Goal: Task Accomplishment & Management: Use online tool/utility

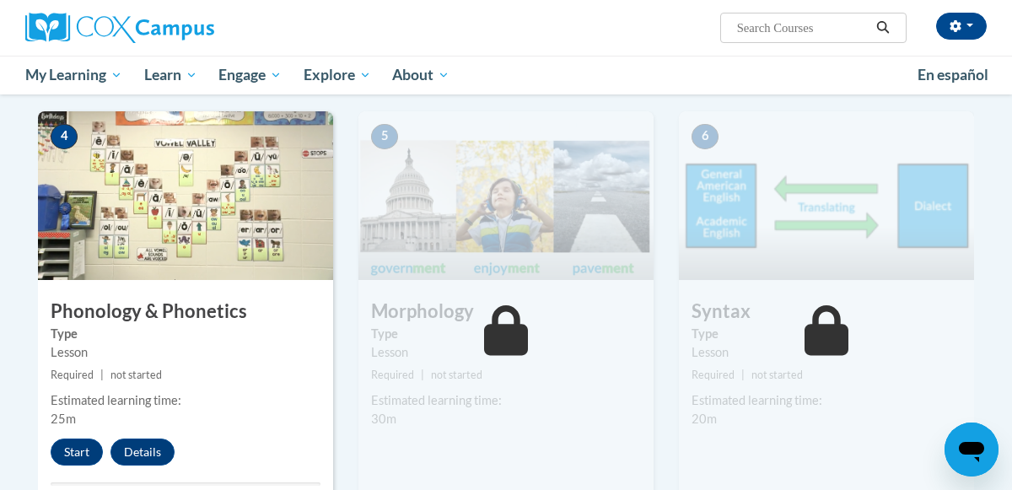
scroll to position [861, 0]
click at [70, 451] on button "Start" at bounding box center [77, 451] width 52 height 27
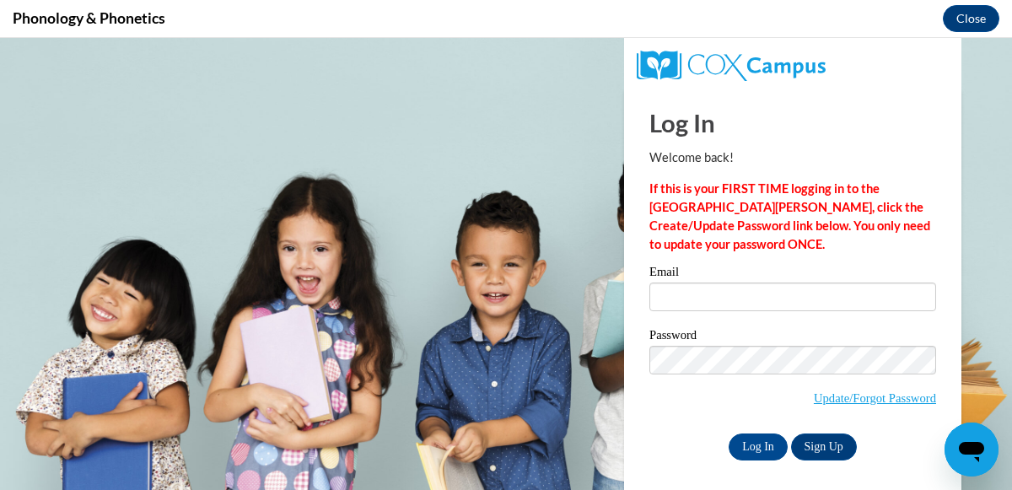
scroll to position [0, 0]
click at [741, 306] on input "Email" at bounding box center [793, 297] width 287 height 29
type input "[PERSON_NAME][EMAIL_ADDRESS][DOMAIN_NAME]"
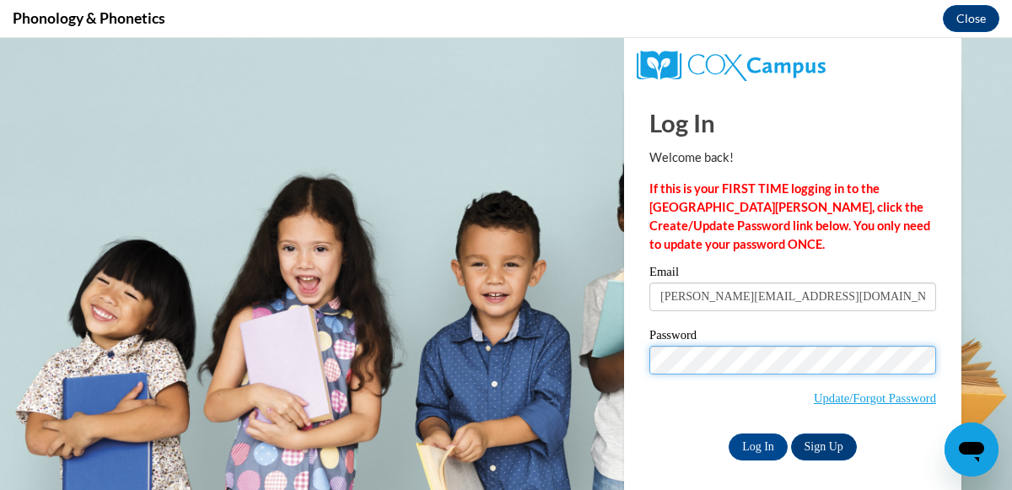
click at [729, 434] on input "Log In" at bounding box center [758, 447] width 59 height 27
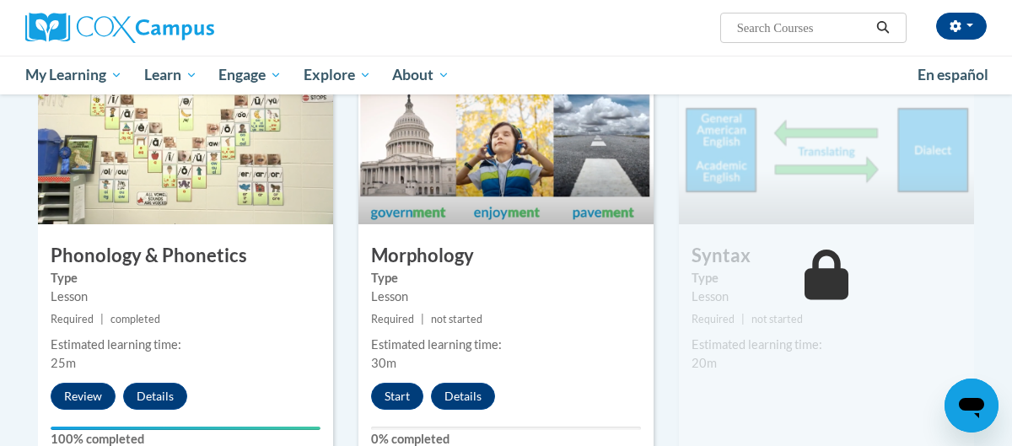
scroll to position [915, 0]
